Goal: Find specific page/section: Find specific page/section

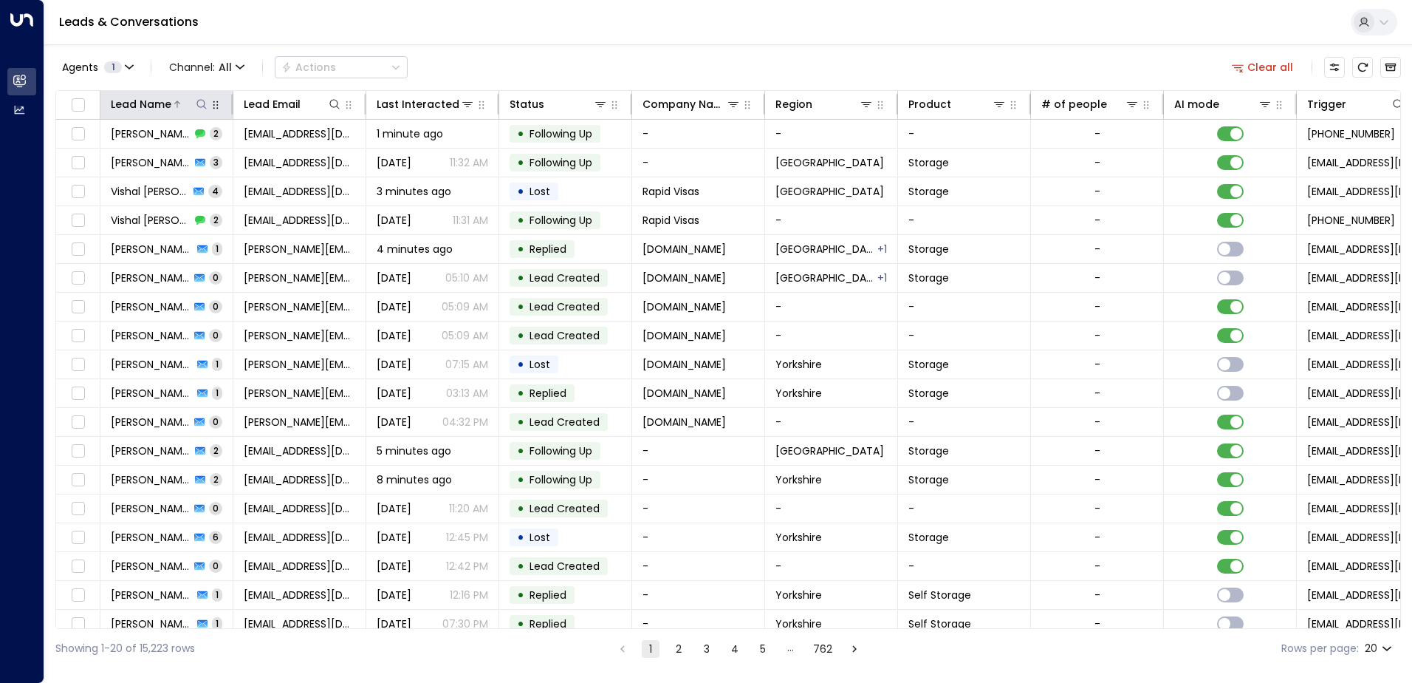
click at [200, 108] on icon at bounding box center [202, 104] width 12 height 12
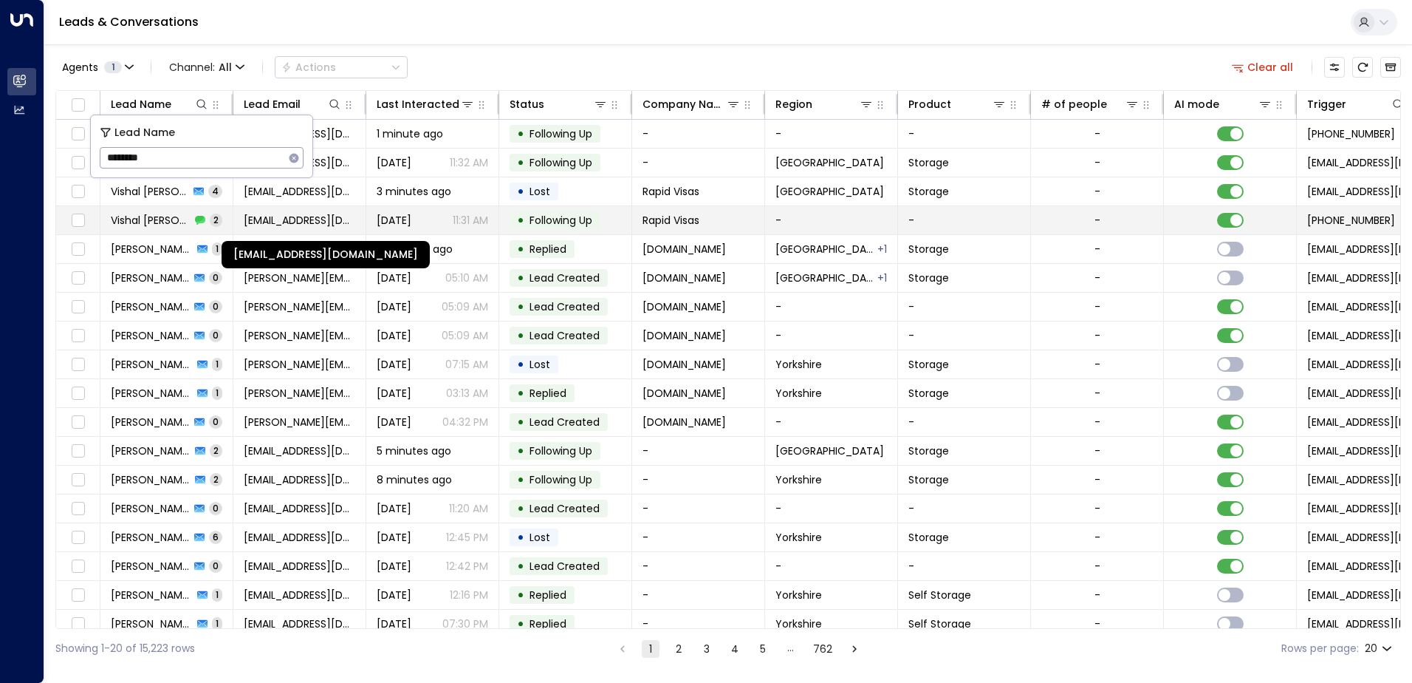
type input "********"
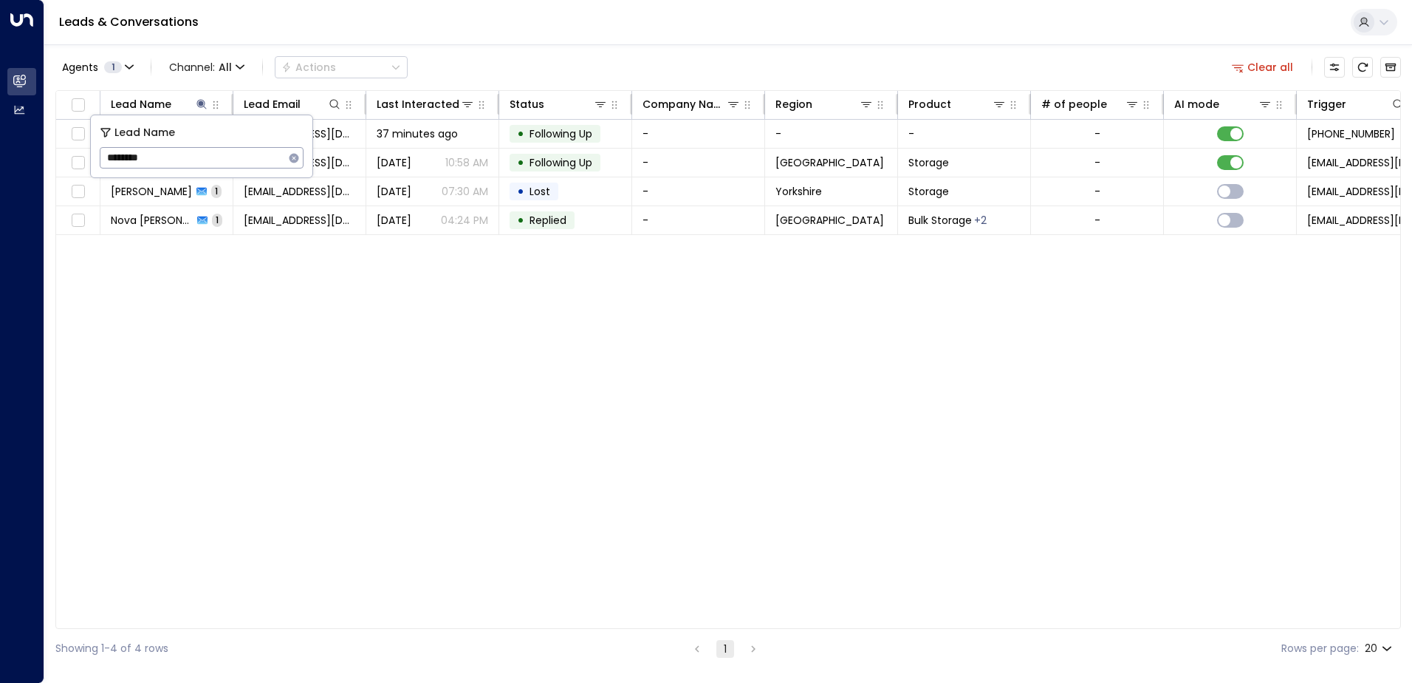
click at [471, 366] on div "Lead Name Lead Email Last Interacted Status Company Name Region Product # of pe…" at bounding box center [728, 359] width 1346 height 539
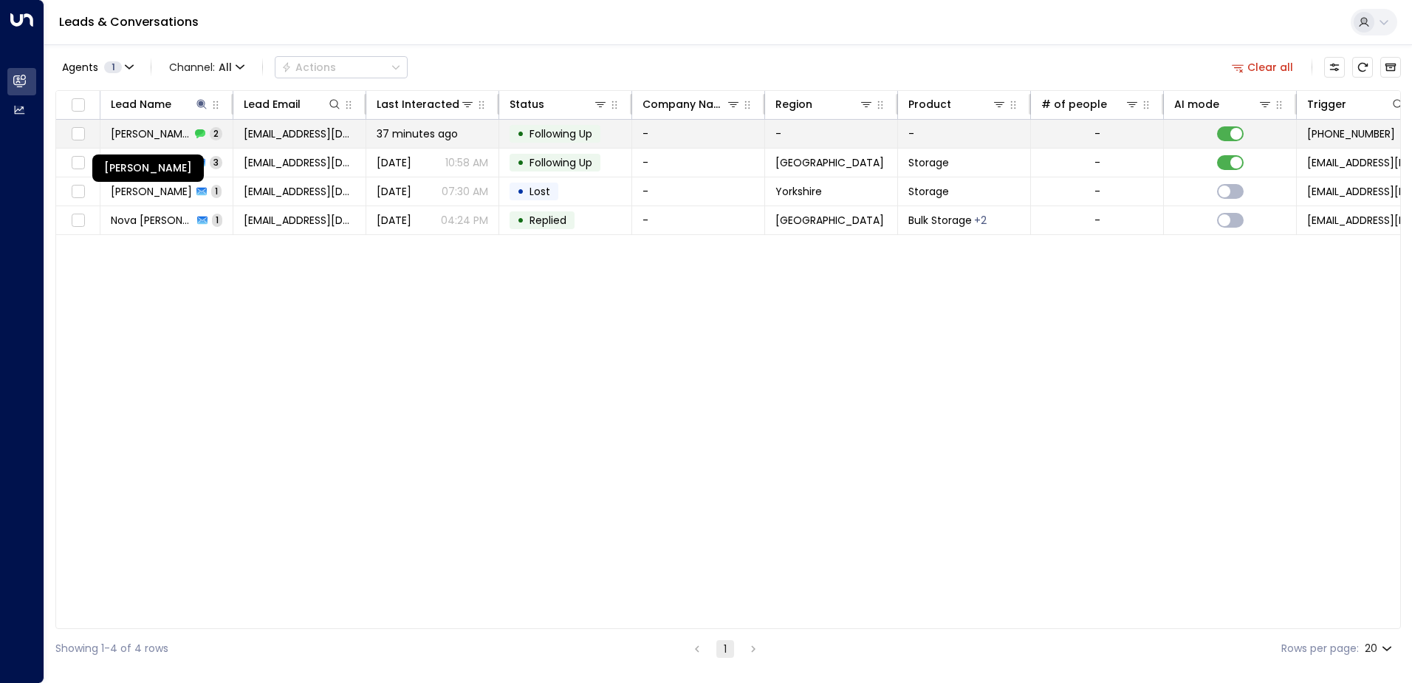
click at [164, 137] on span "[PERSON_NAME]" at bounding box center [151, 133] width 80 height 15
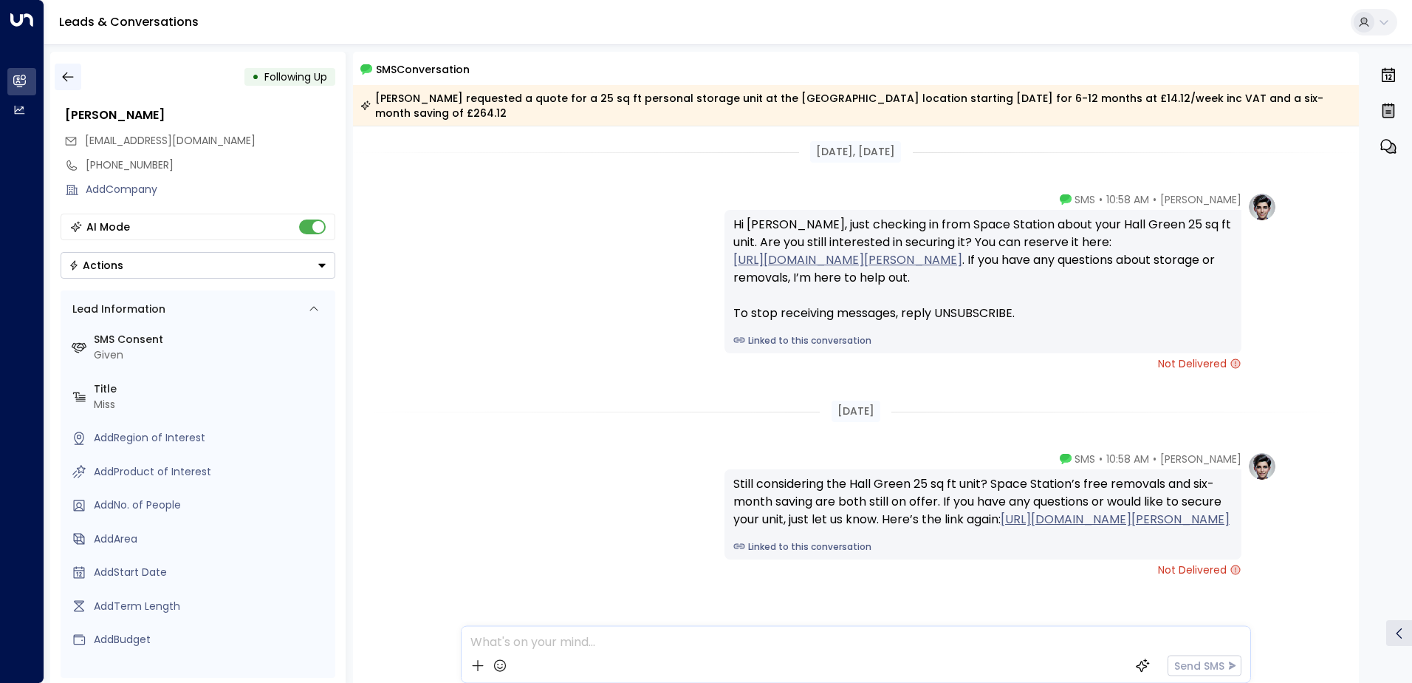
click at [66, 83] on icon "button" at bounding box center [68, 76] width 15 height 15
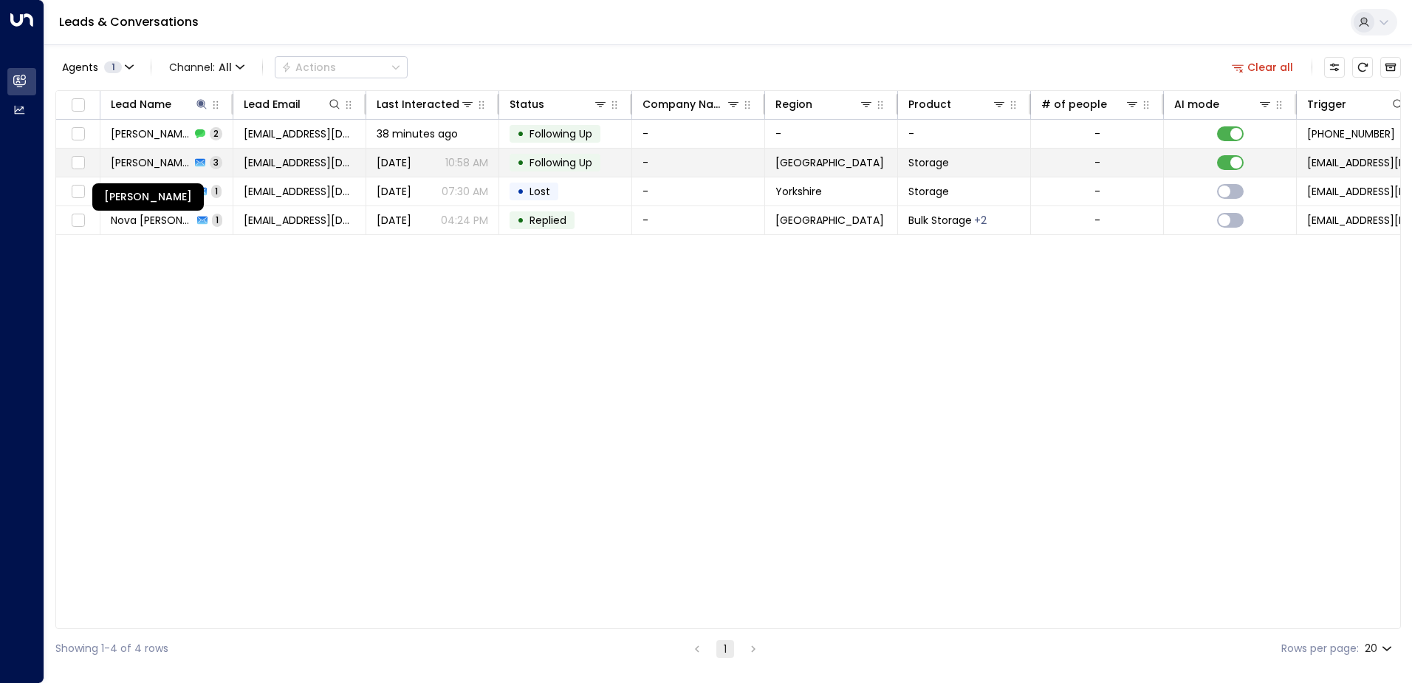
click at [141, 165] on span "[PERSON_NAME]" at bounding box center [151, 162] width 80 height 15
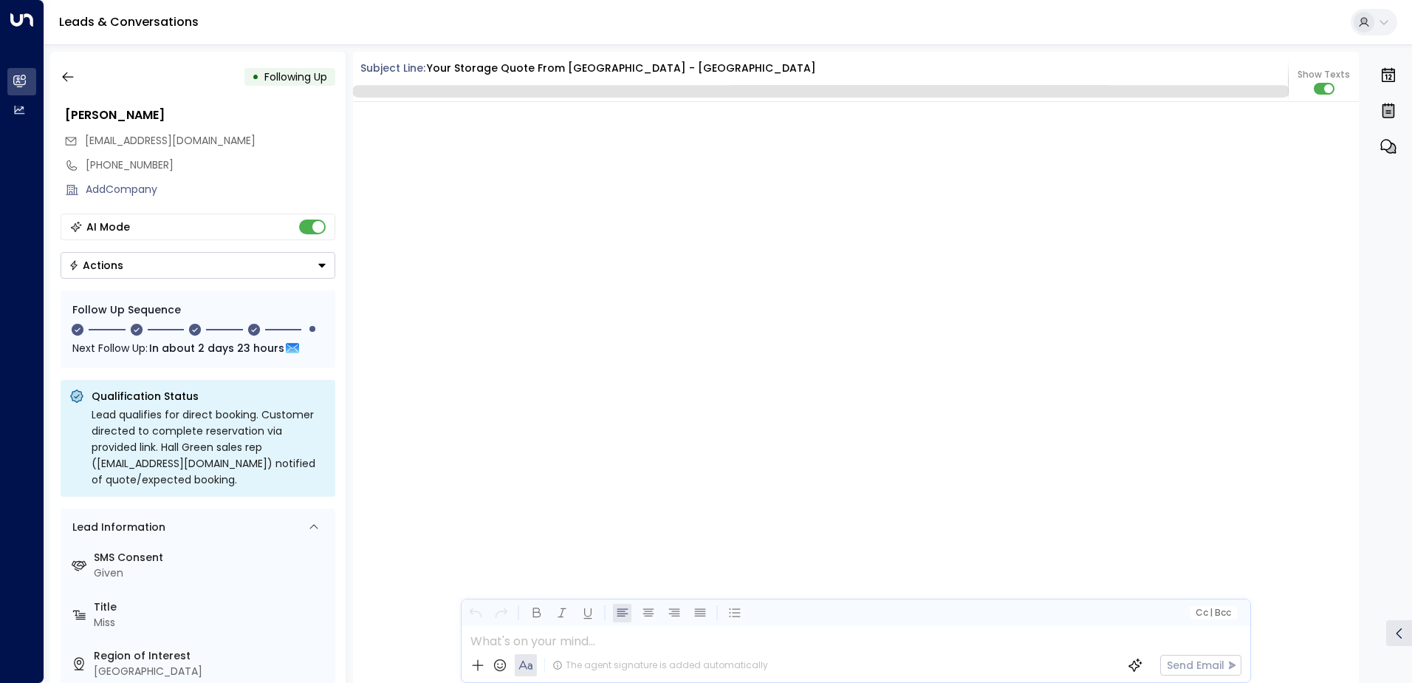
scroll to position [2258, 0]
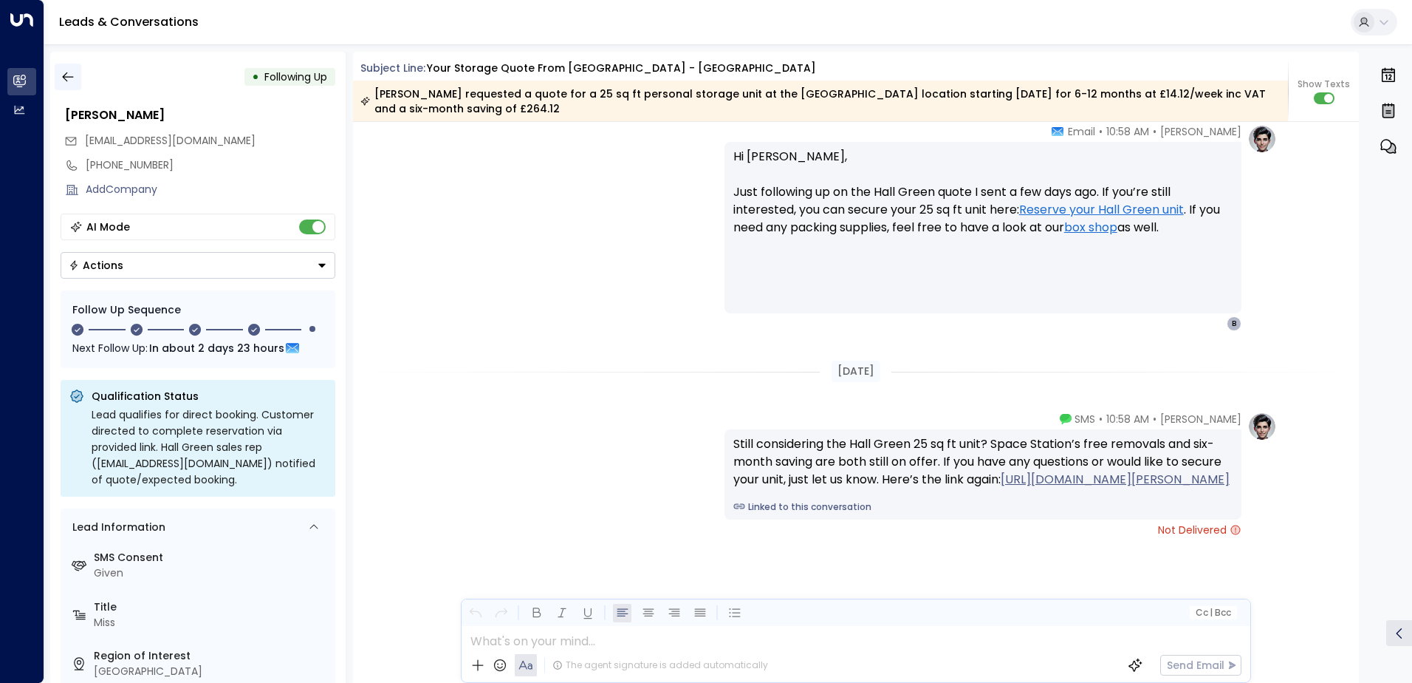
click at [69, 77] on icon "button" at bounding box center [67, 77] width 11 height 10
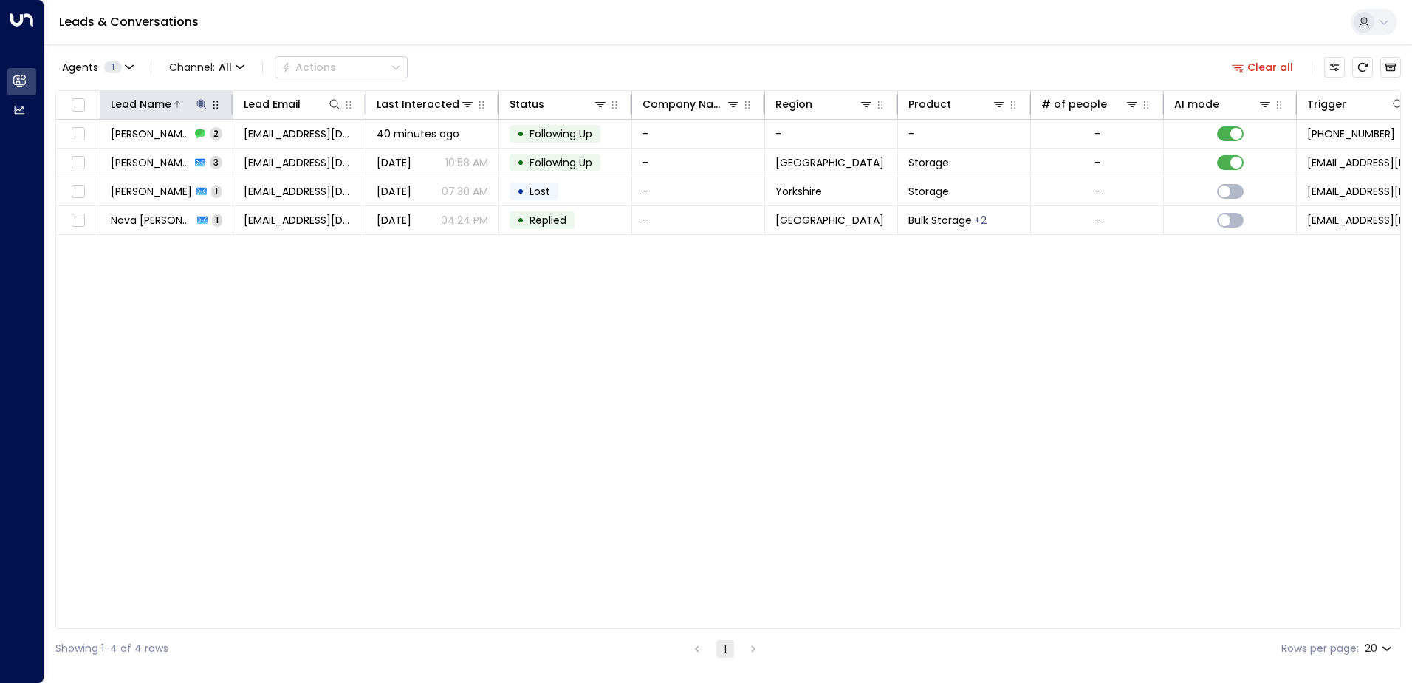
click at [206, 109] on icon at bounding box center [202, 104] width 12 height 12
click at [293, 155] on icon "button" at bounding box center [295, 158] width 10 height 10
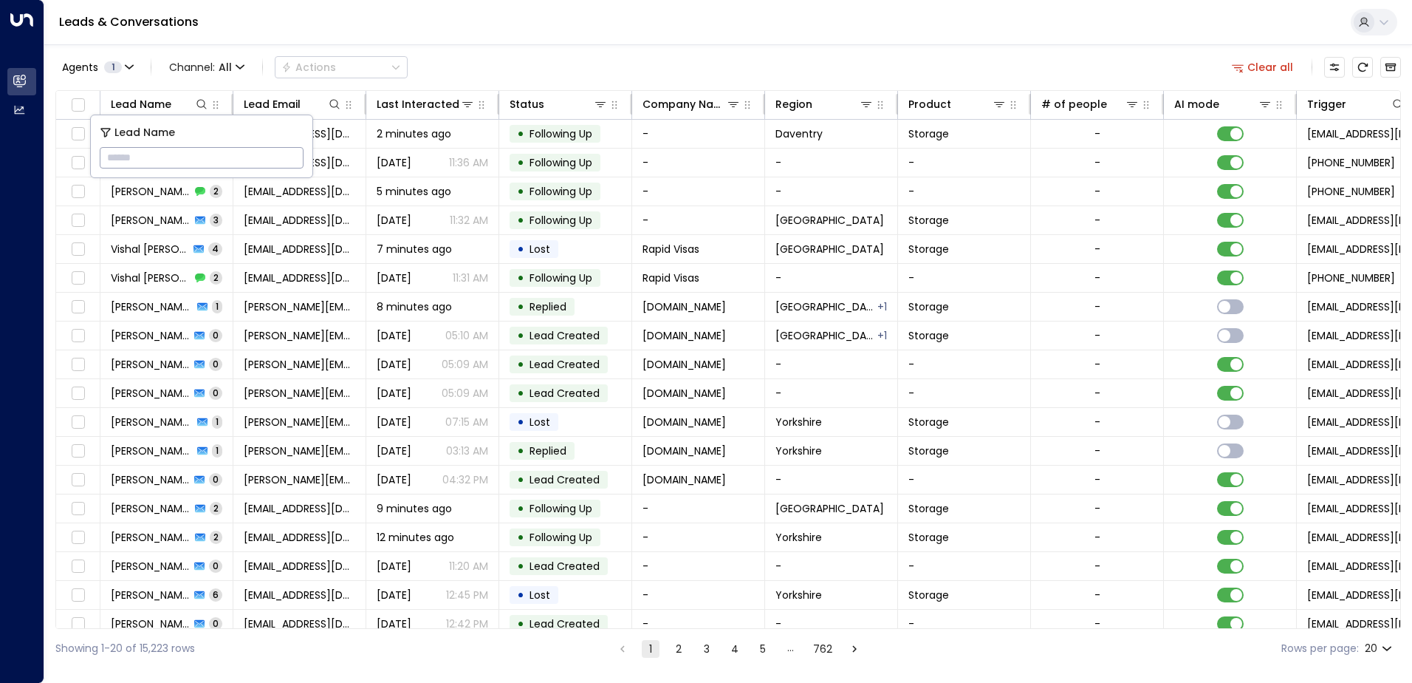
click at [139, 155] on input "text" at bounding box center [202, 157] width 204 height 27
type input "*****"
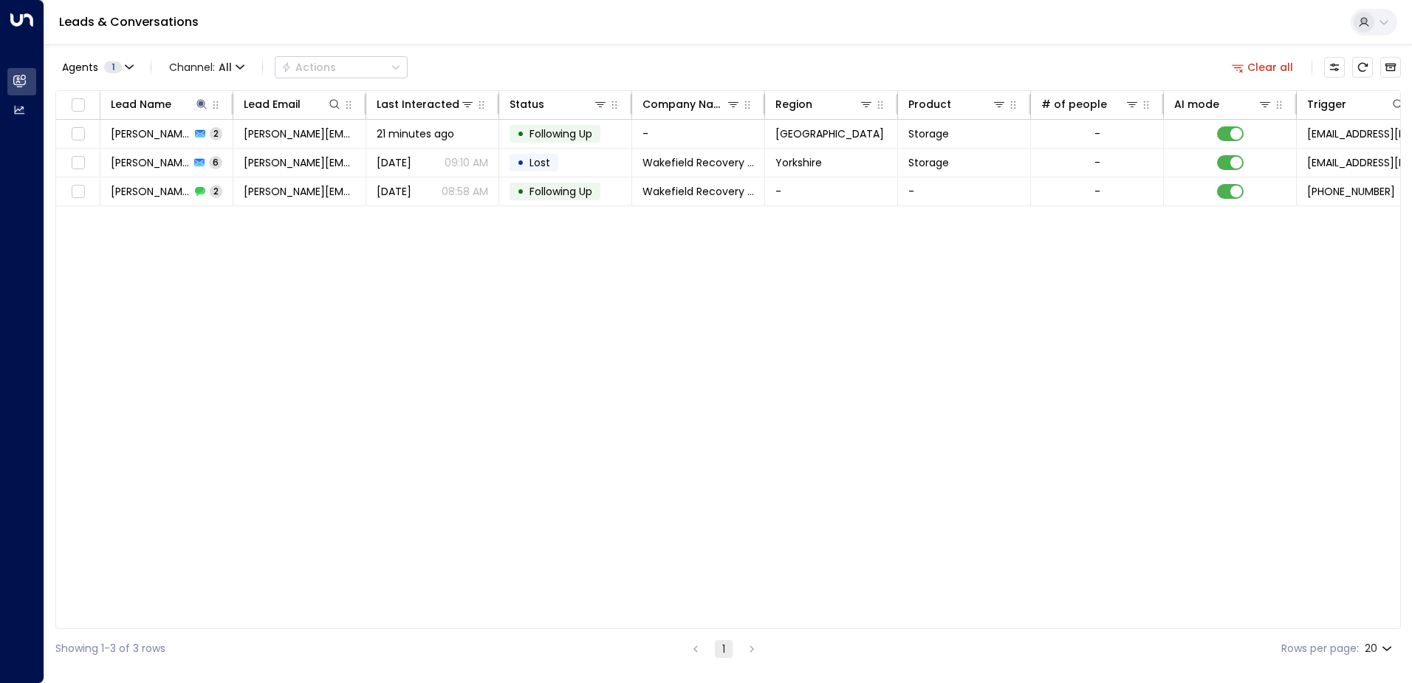
click at [666, 48] on div "Agents 1 Channel: All Actions Clear all Lead Name Lead Email Last Interacted St…" at bounding box center [728, 355] width 1346 height 623
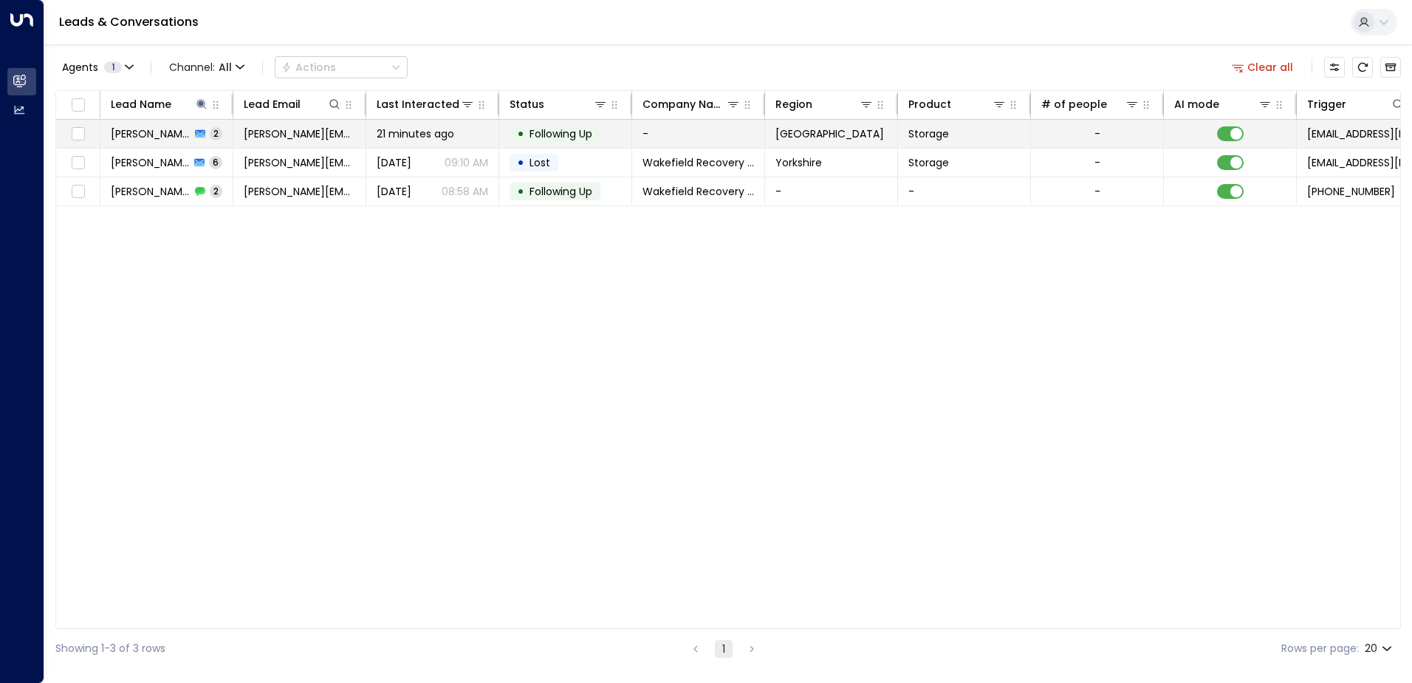
click at [171, 134] on div "[PERSON_NAME] 2" at bounding box center [167, 133] width 112 height 15
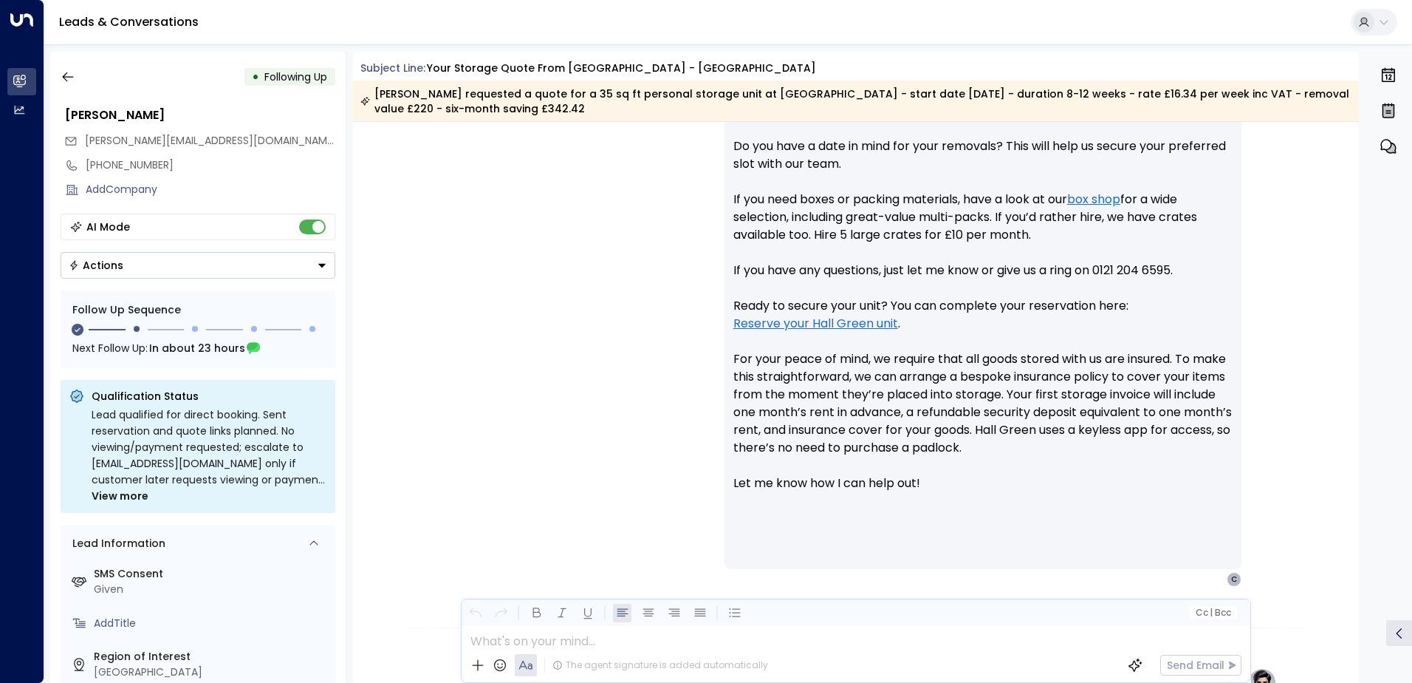
scroll to position [705, 0]
drag, startPoint x: 742, startPoint y: 340, endPoint x: 669, endPoint y: 492, distance: 169.2
